Goal: Task Accomplishment & Management: Manage account settings

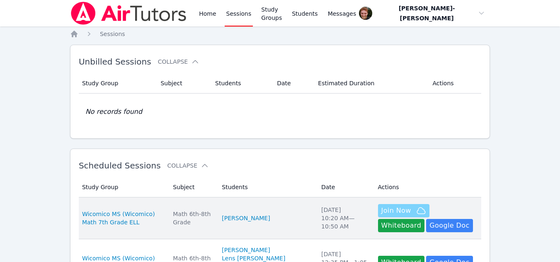
click at [387, 209] on span "Join Now" at bounding box center [396, 211] width 30 height 10
click at [378, 205] on button "Join Now" at bounding box center [403, 210] width 51 height 13
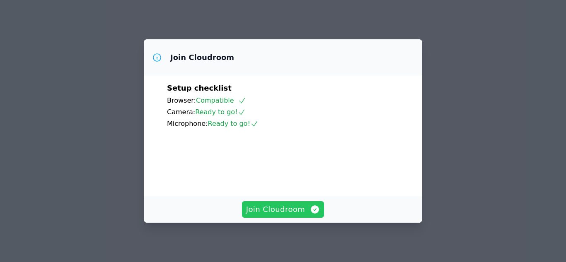
click at [274, 206] on span "Join Cloudroom" at bounding box center [283, 210] width 74 height 12
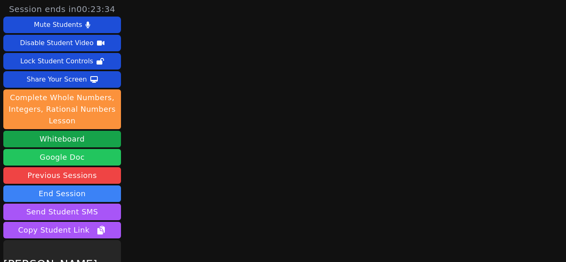
scroll to position [48, 0]
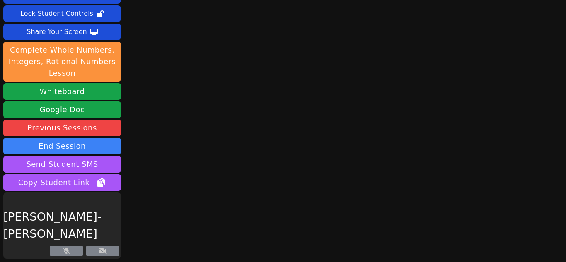
click at [107, 251] on button at bounding box center [102, 251] width 33 height 10
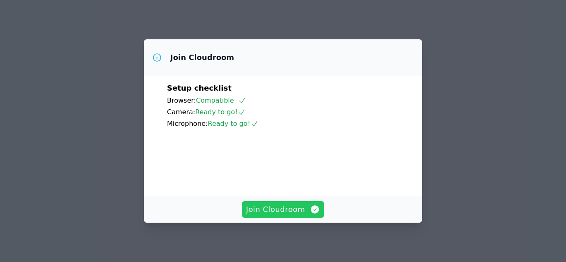
click at [269, 208] on span "Join Cloudroom" at bounding box center [283, 210] width 74 height 12
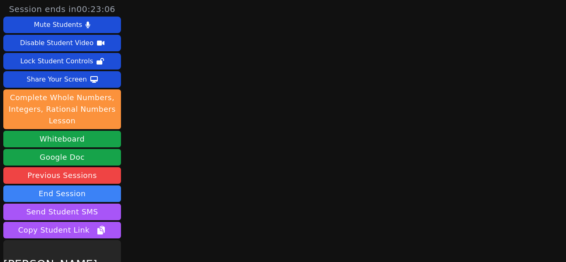
scroll to position [48, 0]
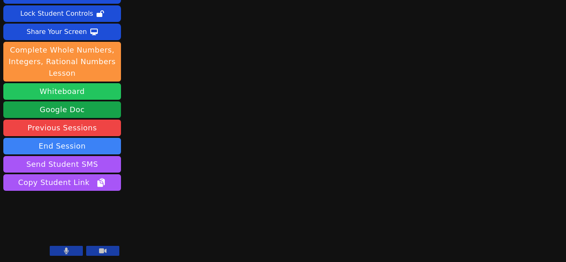
click at [61, 92] on button "Whiteboard" at bounding box center [62, 91] width 118 height 17
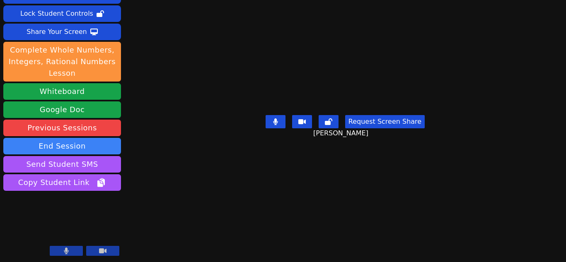
click at [553, 37] on div "Session ends in 00:21:40 Mute Students Disable Student Video Lock Student Contr…" at bounding box center [283, 83] width 566 height 262
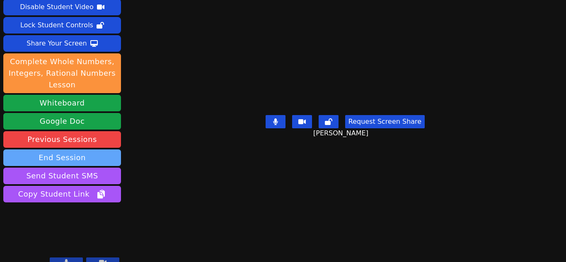
click at [76, 150] on button "End Session" at bounding box center [62, 158] width 118 height 17
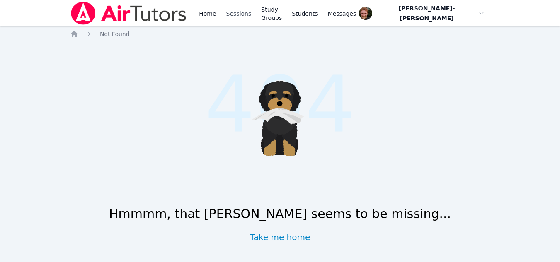
click at [242, 12] on link "Sessions" at bounding box center [238, 13] width 29 height 27
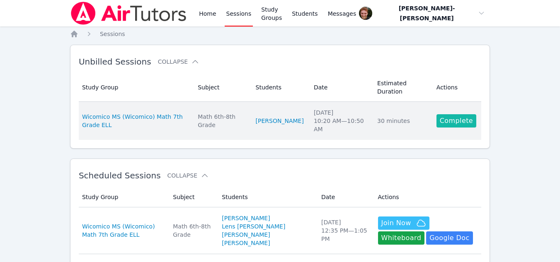
click at [453, 114] on link "Complete" at bounding box center [456, 120] width 40 height 13
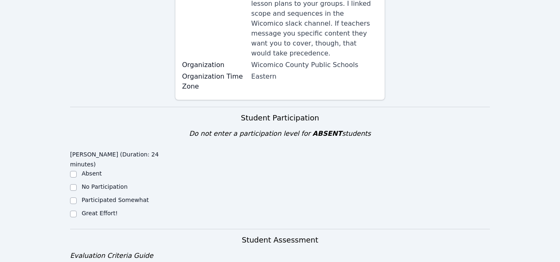
scroll to position [201, 0]
click at [72, 210] on input "Great Effort!" at bounding box center [73, 213] width 7 height 7
checkbox input "true"
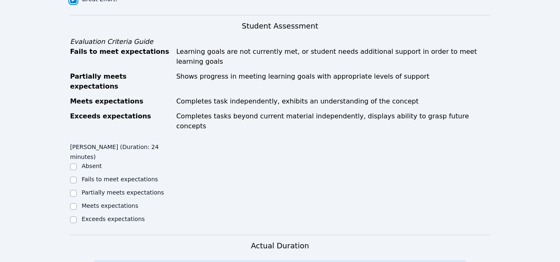
scroll to position [415, 0]
click at [74, 190] on input "Partially meets expectations" at bounding box center [73, 193] width 7 height 7
checkbox input "true"
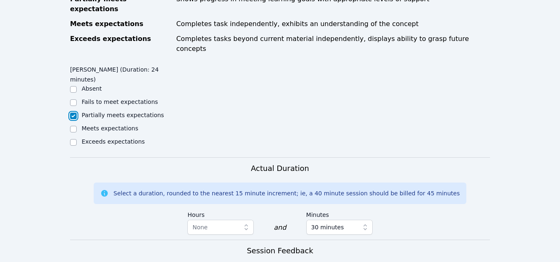
scroll to position [493, 0]
click at [72, 124] on div at bounding box center [73, 129] width 7 height 10
click at [72, 125] on input "Meets expectations" at bounding box center [73, 128] width 7 height 7
checkbox input "true"
checkbox input "false"
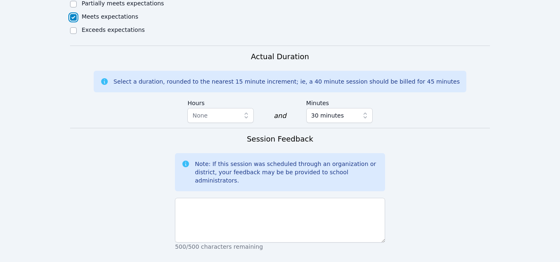
scroll to position [683, 0]
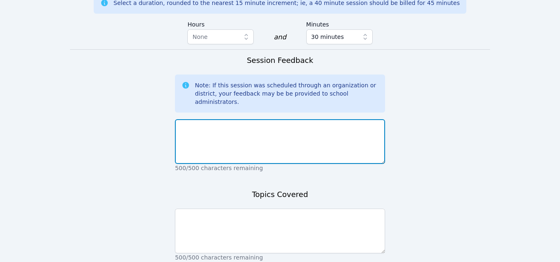
click at [222, 119] on textarea at bounding box center [280, 141] width 210 height 45
type textarea "X"
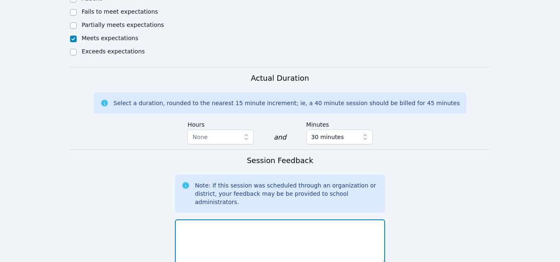
scroll to position [586, 0]
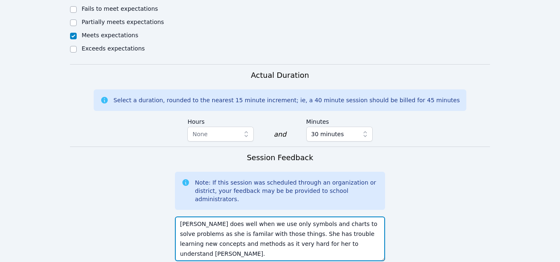
click at [309, 217] on textarea "Xiyue Li does well when we use only symbols and charts to solve problems as she…" at bounding box center [280, 239] width 210 height 45
click at [201, 217] on textarea "Xiyue Li does well when we use only symbols and charts to solve problems as she…" at bounding box center [280, 239] width 210 height 45
click at [318, 217] on textarea "Xiyue Li does well when we use only symbols and charts to solve problems as she…" at bounding box center [280, 239] width 210 height 45
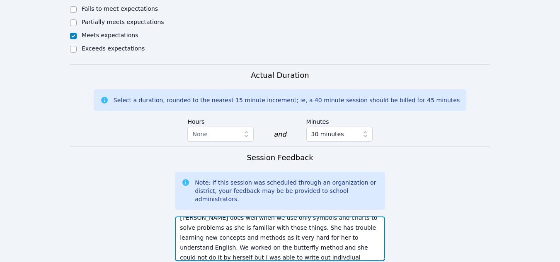
scroll to position [16, 0]
click at [373, 217] on textarea "Xiyue Li does well when we use only symbols and charts to solve problems as she…" at bounding box center [280, 239] width 210 height 45
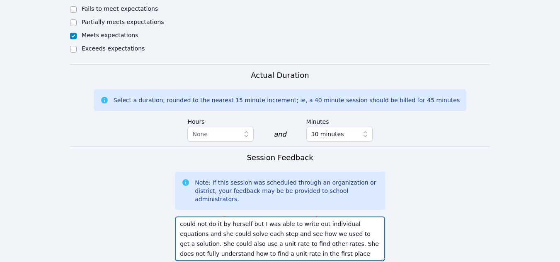
scroll to position [39, 0]
drag, startPoint x: 231, startPoint y: 187, endPoint x: 251, endPoint y: 177, distance: 22.6
click at [251, 217] on textarea "Xiyue Li does well when we use only symbols and charts to solve problems as she…" at bounding box center [280, 239] width 210 height 45
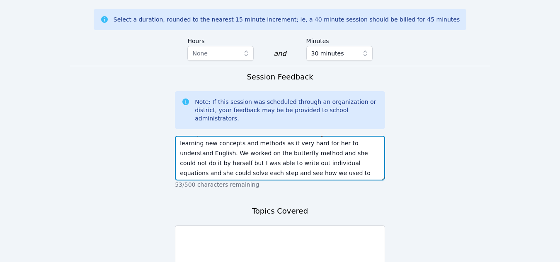
scroll to position [668, 0]
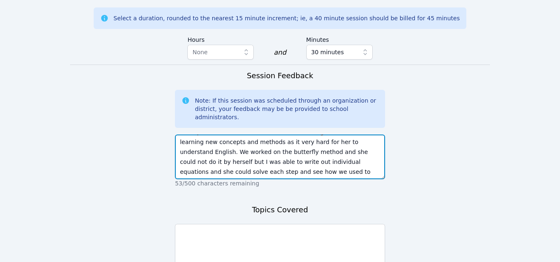
type textarea "Xiyue Li does well when we use only symbols and charts to solve problems as she…"
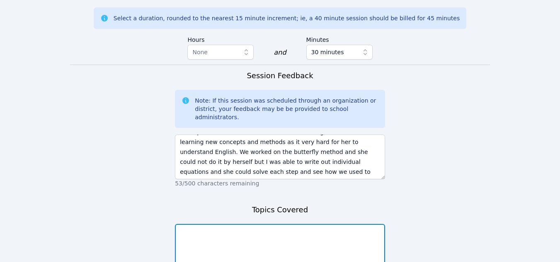
click at [225, 224] on textarea at bounding box center [280, 246] width 210 height 45
type textarea "Unit rates"
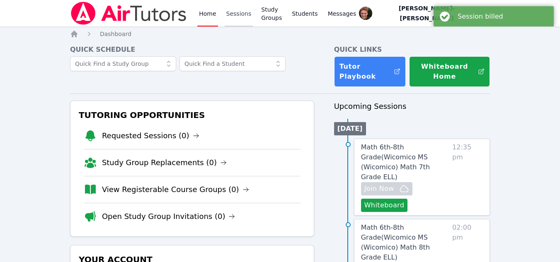
click at [232, 19] on link "Sessions" at bounding box center [238, 13] width 29 height 27
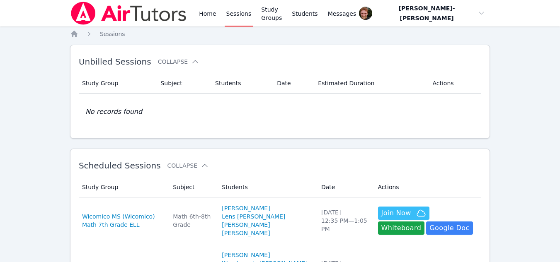
click at [241, 14] on link "Sessions" at bounding box center [238, 13] width 29 height 27
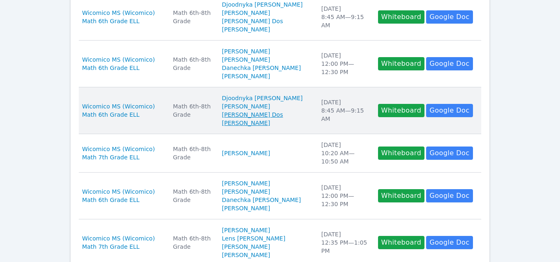
scroll to position [306, 0]
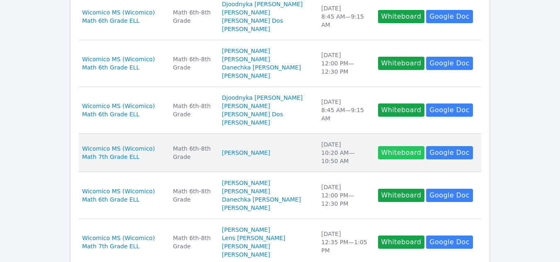
click at [390, 153] on button "Whiteboard" at bounding box center [401, 152] width 47 height 13
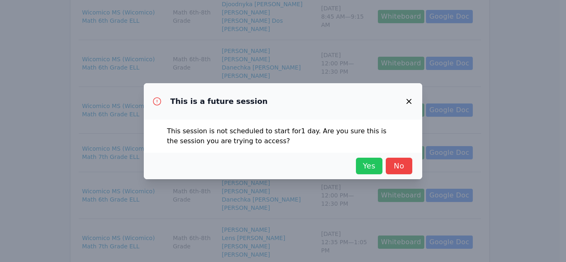
click at [362, 169] on span "Yes" at bounding box center [369, 166] width 18 height 12
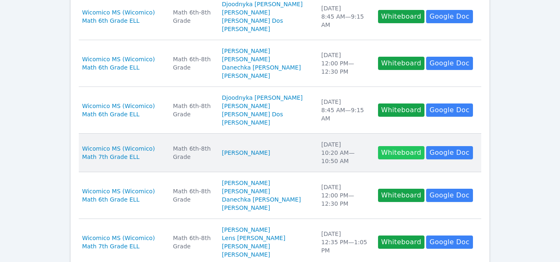
click at [378, 156] on button "Whiteboard" at bounding box center [401, 152] width 47 height 13
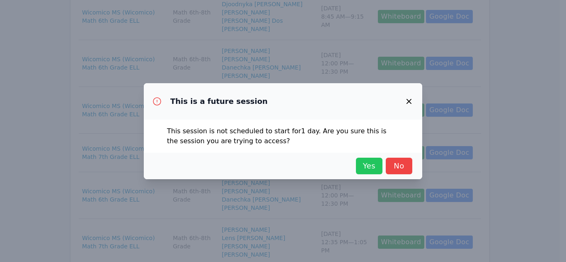
click at [368, 162] on span "Yes" at bounding box center [369, 166] width 18 height 12
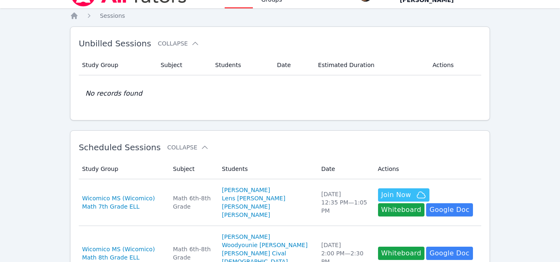
scroll to position [0, 0]
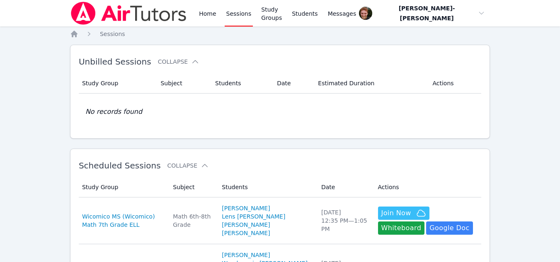
click at [236, 12] on link "Sessions" at bounding box center [238, 13] width 29 height 27
click at [235, 15] on link "Sessions" at bounding box center [238, 13] width 29 height 27
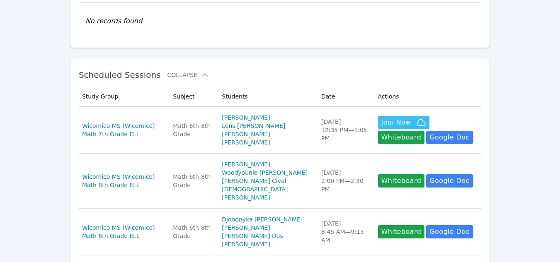
scroll to position [84, 0]
